Goal: Find specific page/section: Find specific page/section

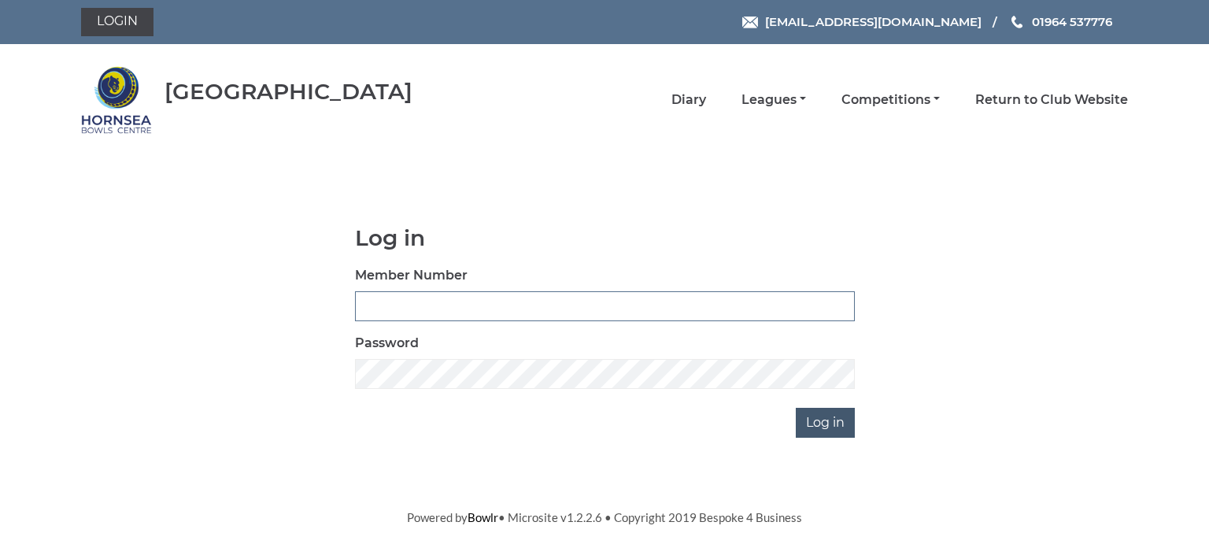
type input "0713"
click at [818, 422] on input "Log in" at bounding box center [825, 423] width 59 height 30
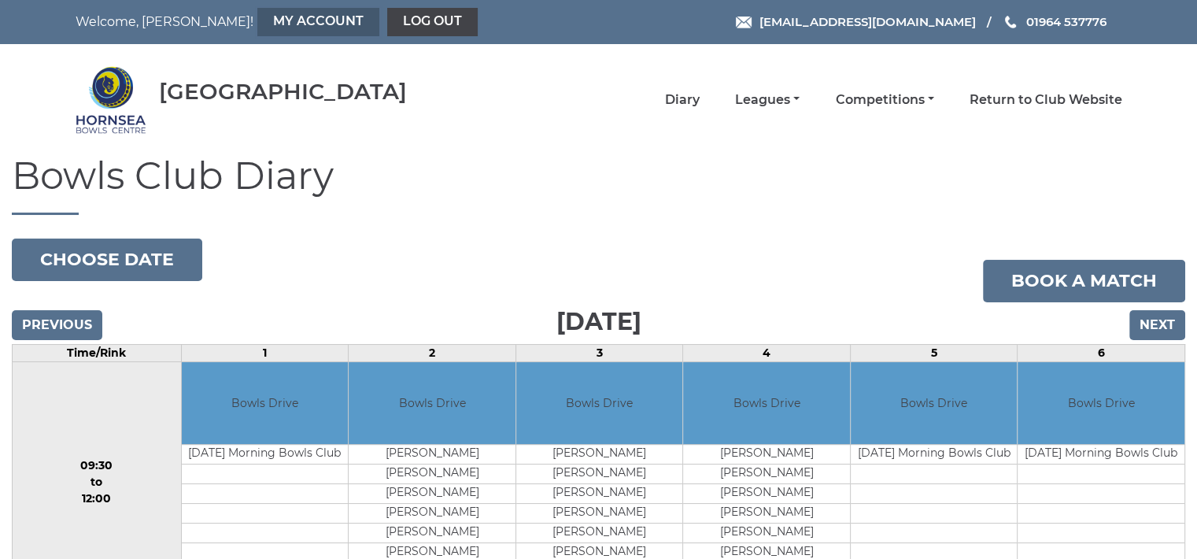
click at [257, 17] on link "My Account" at bounding box center [318, 22] width 122 height 28
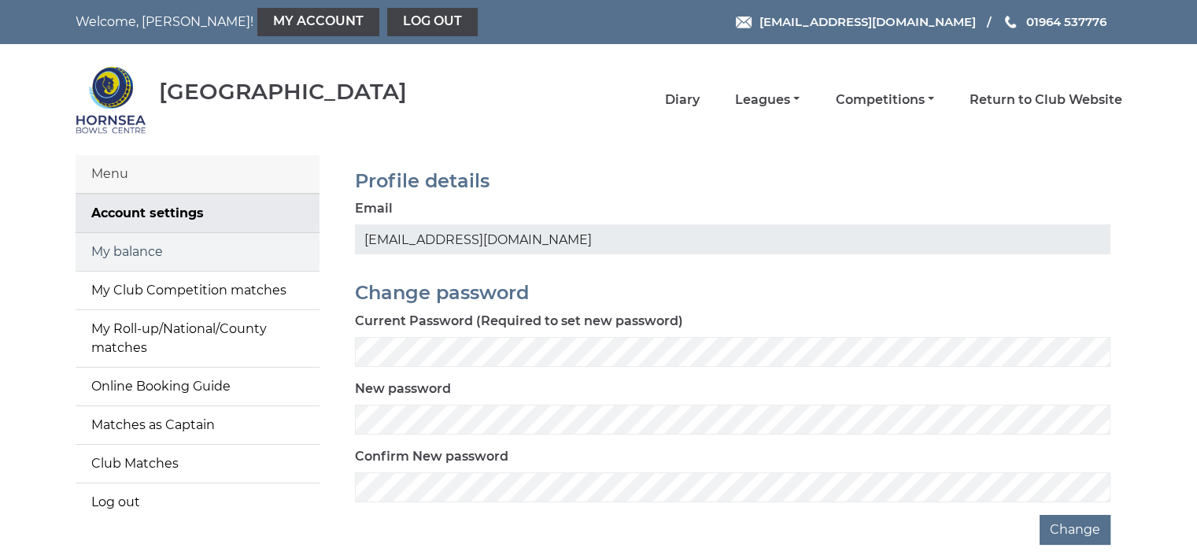
click at [160, 245] on link "My balance" at bounding box center [198, 252] width 244 height 38
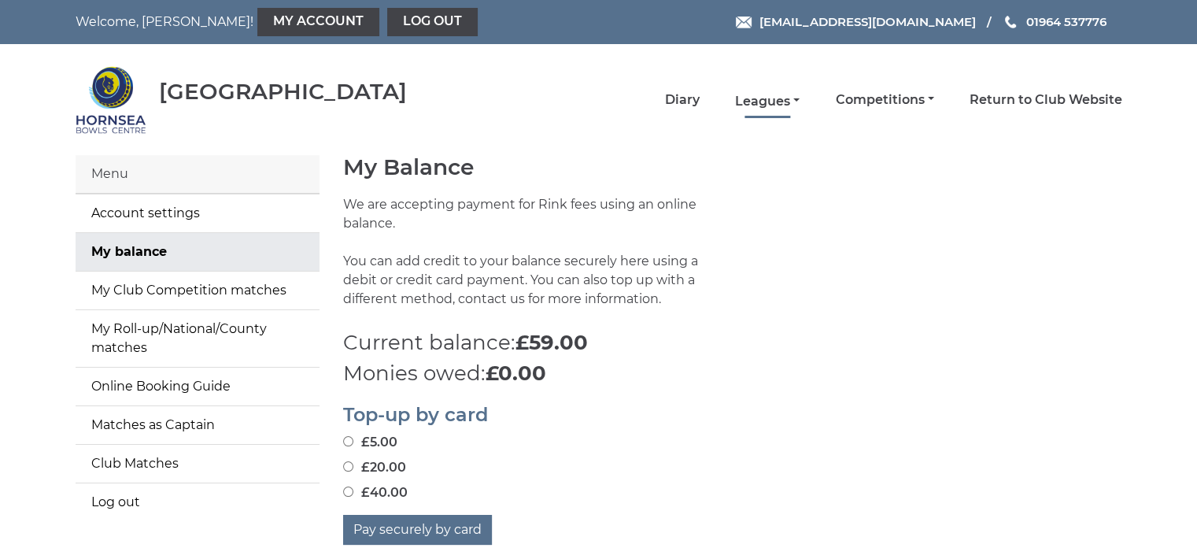
click at [763, 97] on link "Leagues" at bounding box center [767, 101] width 65 height 17
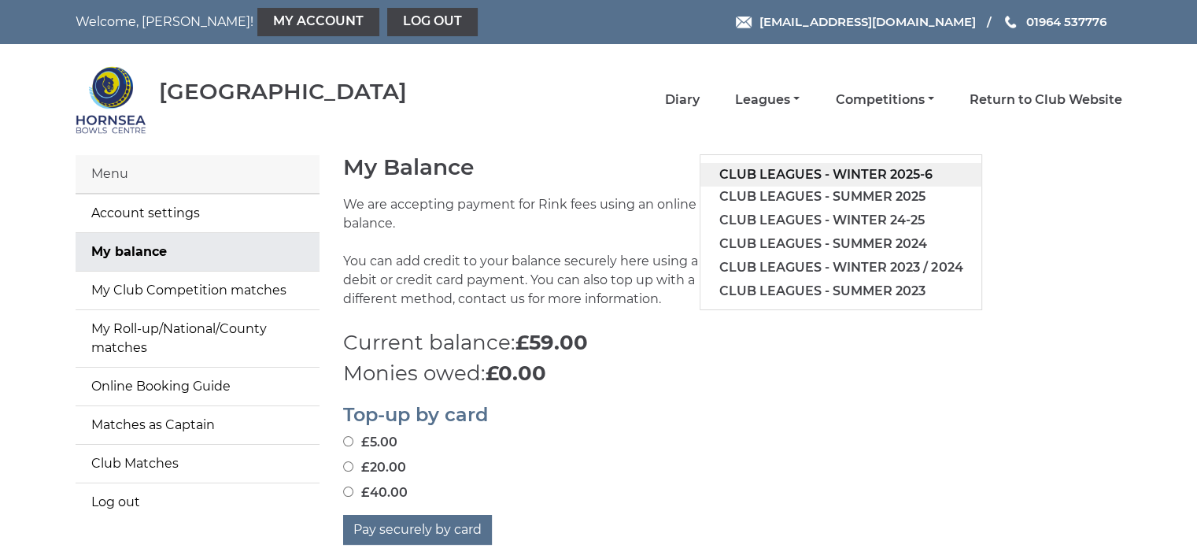
click at [809, 168] on link "Club leagues - Winter 2025-6" at bounding box center [840, 175] width 281 height 24
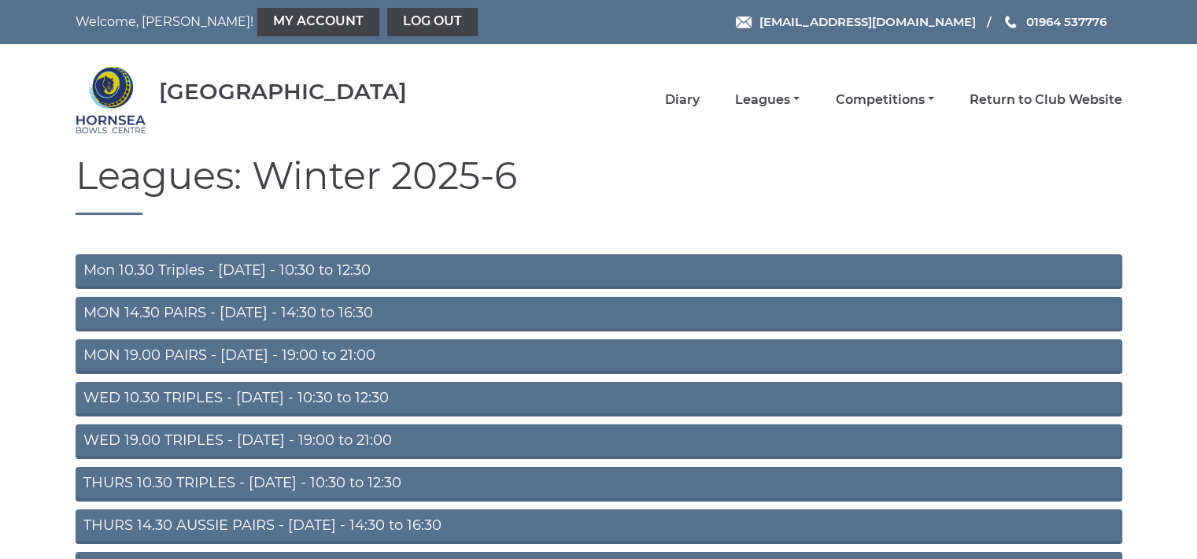
click at [279, 270] on link "Mon 10.30 Triples - Monday - 10:30 to 12:30" at bounding box center [599, 271] width 1047 height 35
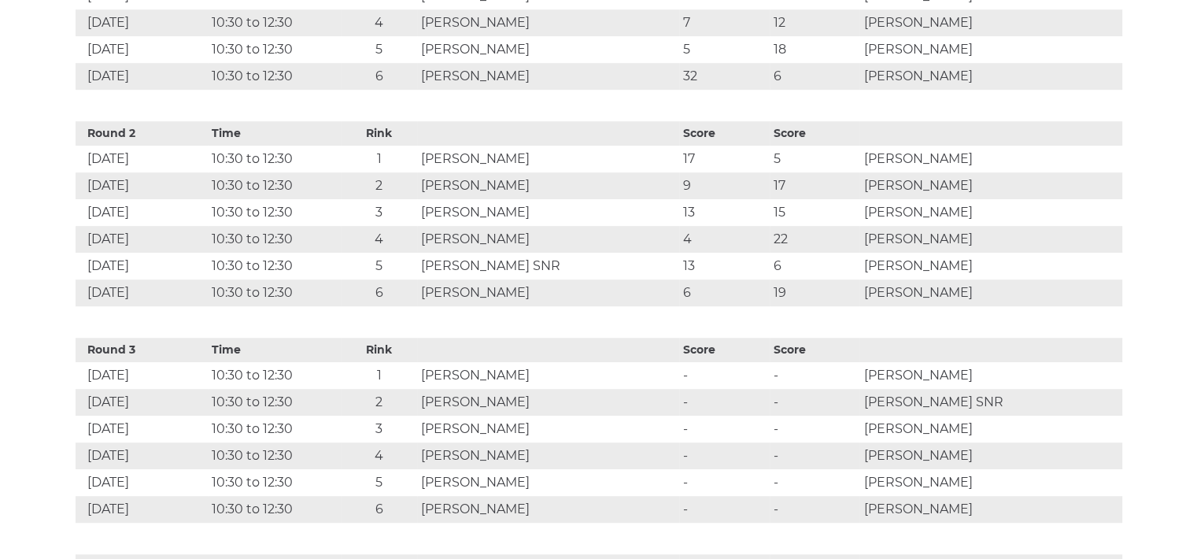
scroll to position [966, 0]
